Goal: Information Seeking & Learning: Learn about a topic

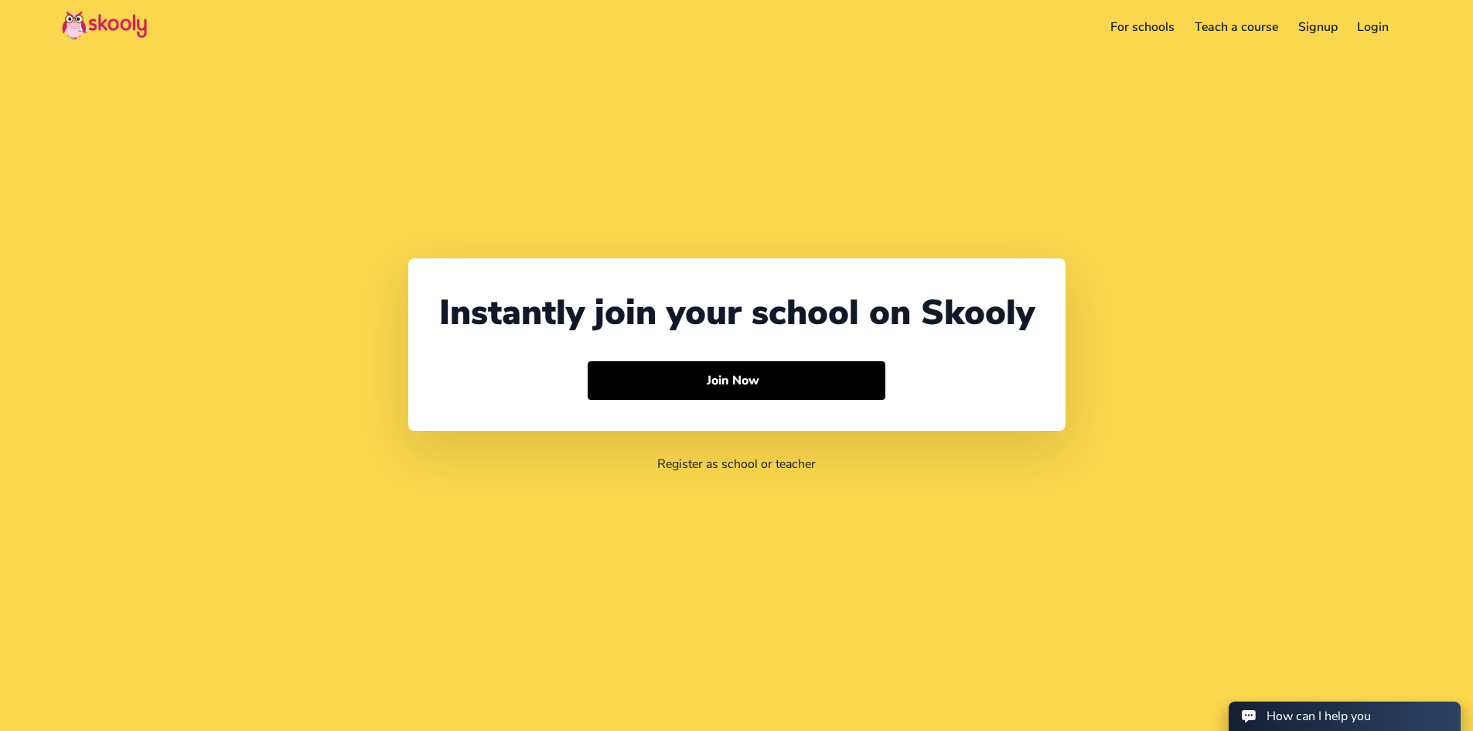
select select "66"
select select "[GEOGRAPHIC_DATA]"
select select "[GEOGRAPHIC_DATA]/[GEOGRAPHIC_DATA]"
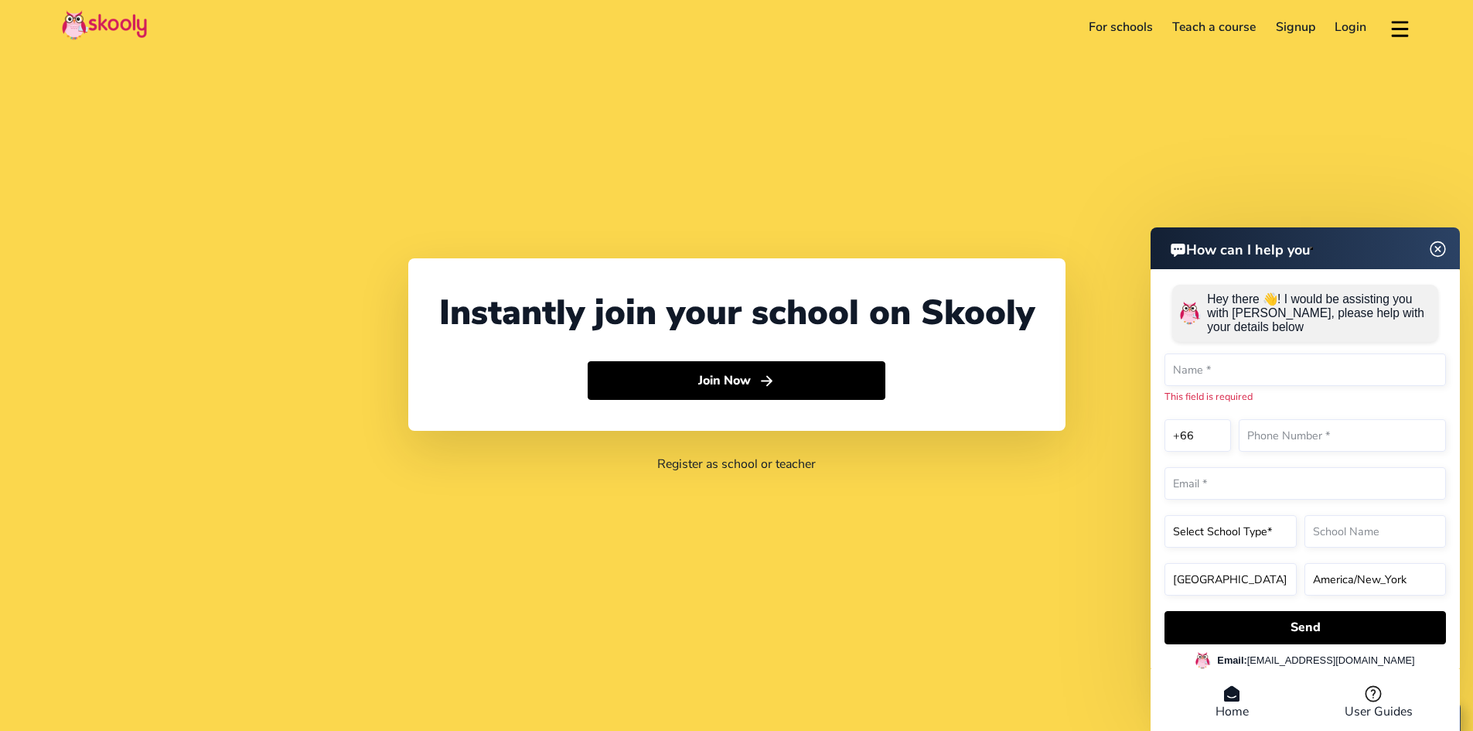
click at [1114, 22] on link "For schools" at bounding box center [1121, 27] width 84 height 25
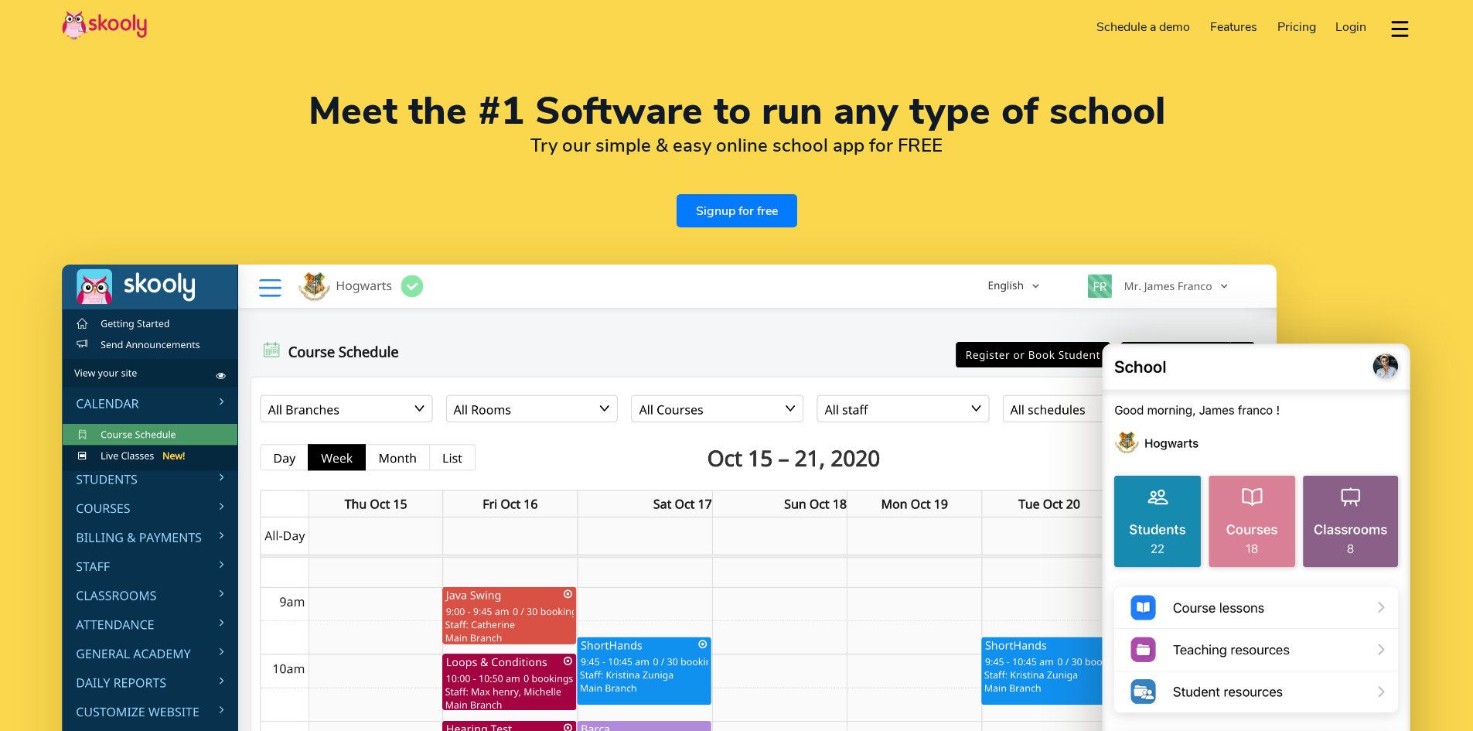
select select "en"
select select "66"
select select "[GEOGRAPHIC_DATA]"
select select "[GEOGRAPHIC_DATA]/[GEOGRAPHIC_DATA]"
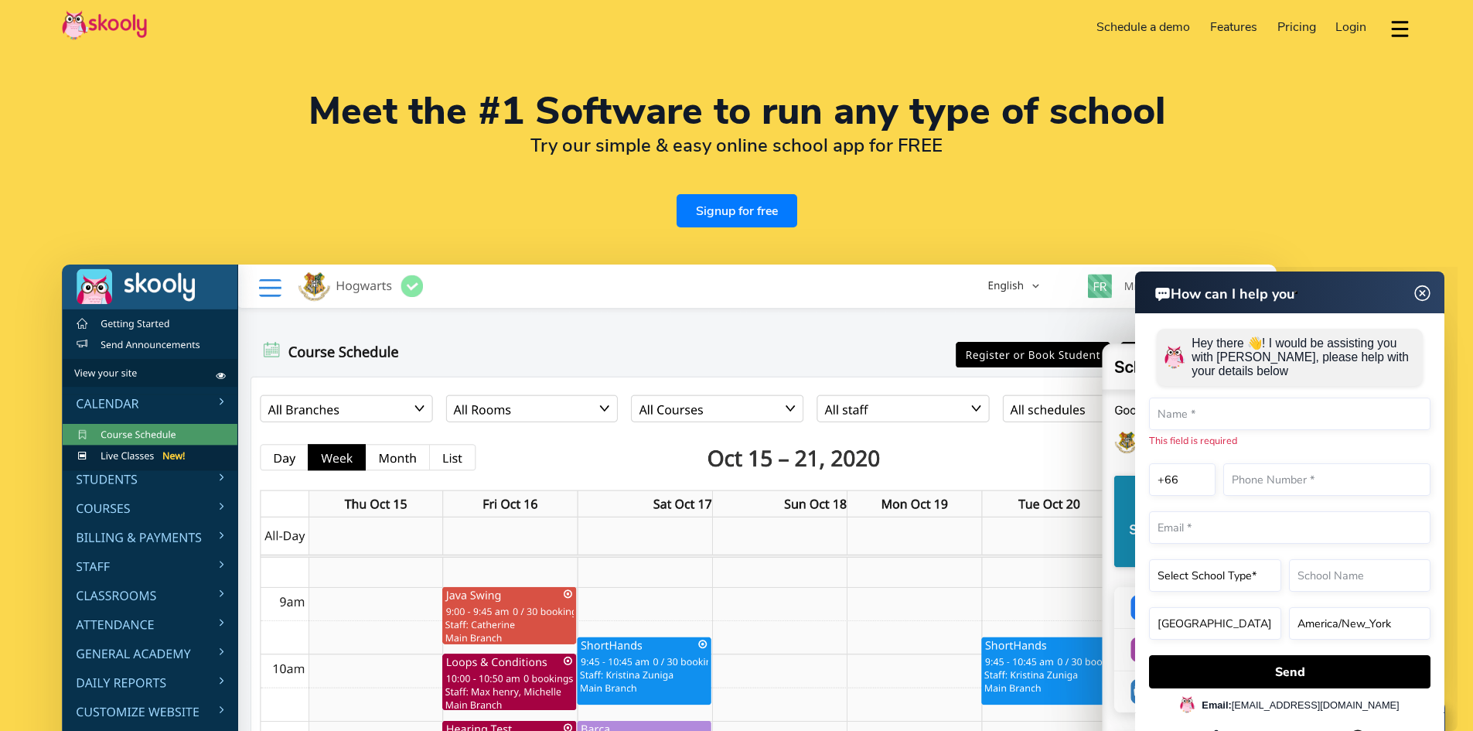
click at [1286, 25] on span "Pricing" at bounding box center [1296, 27] width 39 height 17
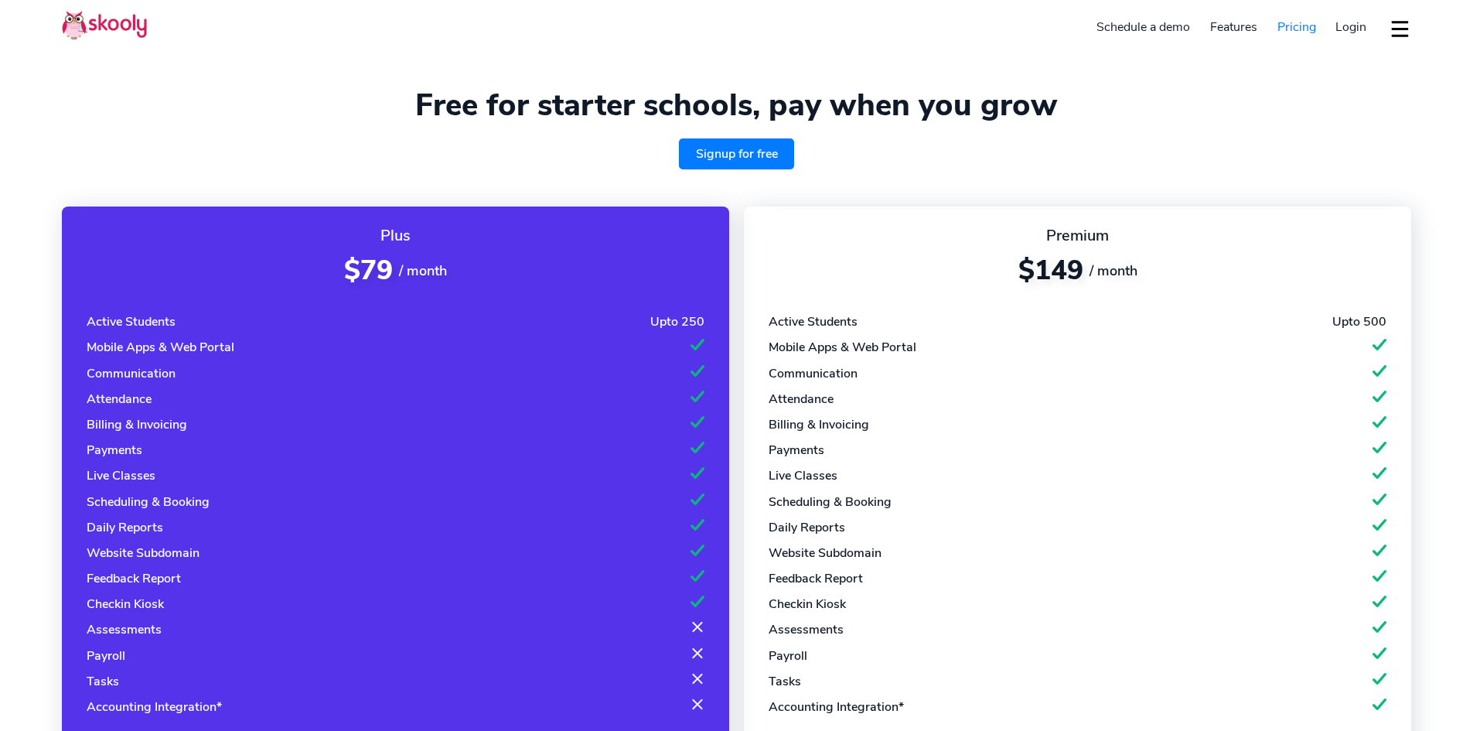
select select "en"
select select "66"
select select "[GEOGRAPHIC_DATA]"
select select "[GEOGRAPHIC_DATA]/[GEOGRAPHIC_DATA]"
